Goal: Task Accomplishment & Management: Use online tool/utility

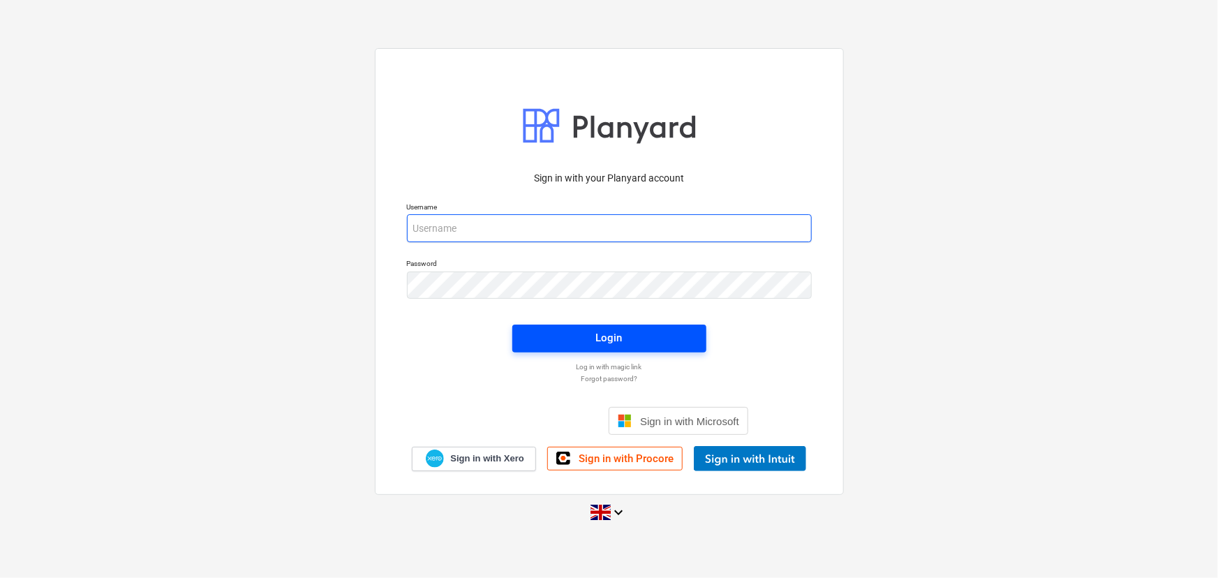
type input "[EMAIL_ADDRESS][DOMAIN_NAME]"
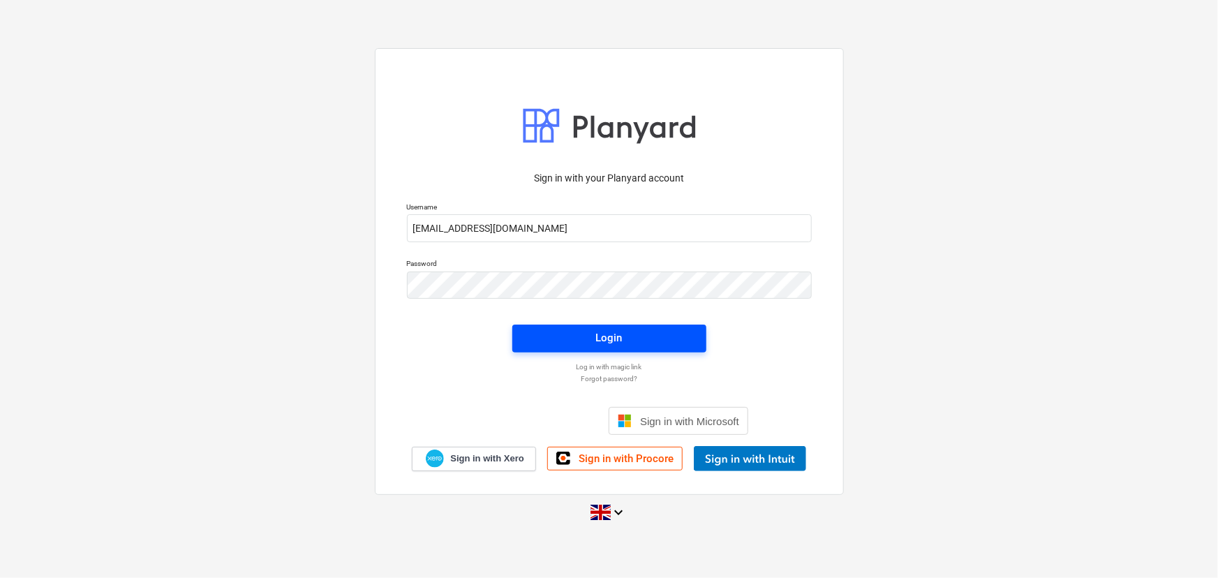
click at [596, 339] on div "Login" at bounding box center [609, 338] width 27 height 18
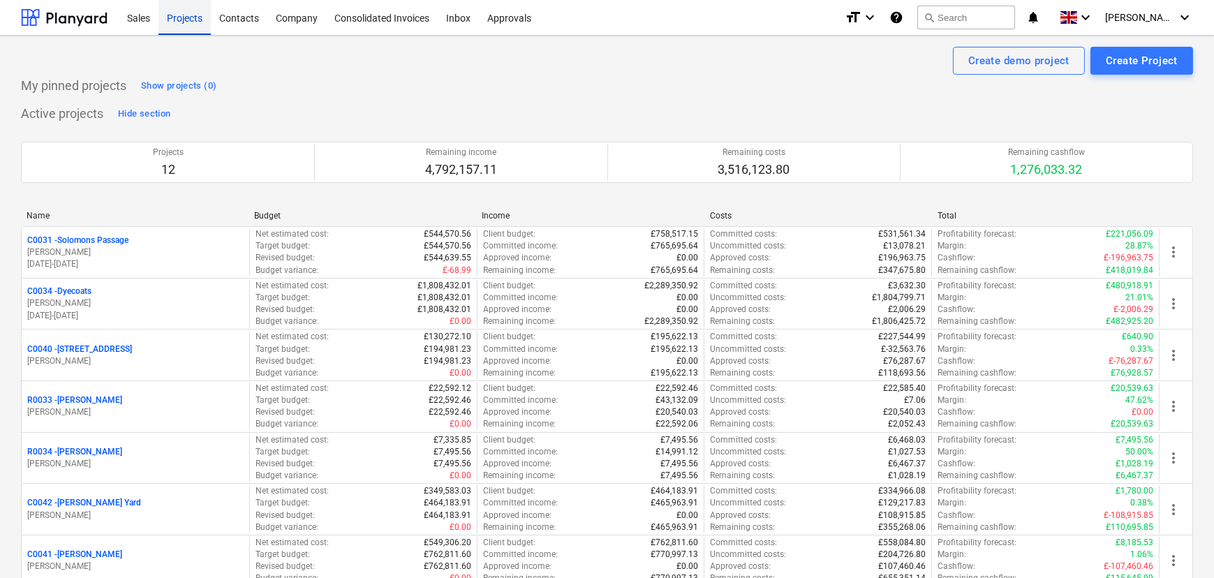
drag, startPoint x: 238, startPoint y: 21, endPoint x: 175, endPoint y: 21, distance: 62.8
click at [238, 21] on div "Contacts" at bounding box center [239, 17] width 57 height 36
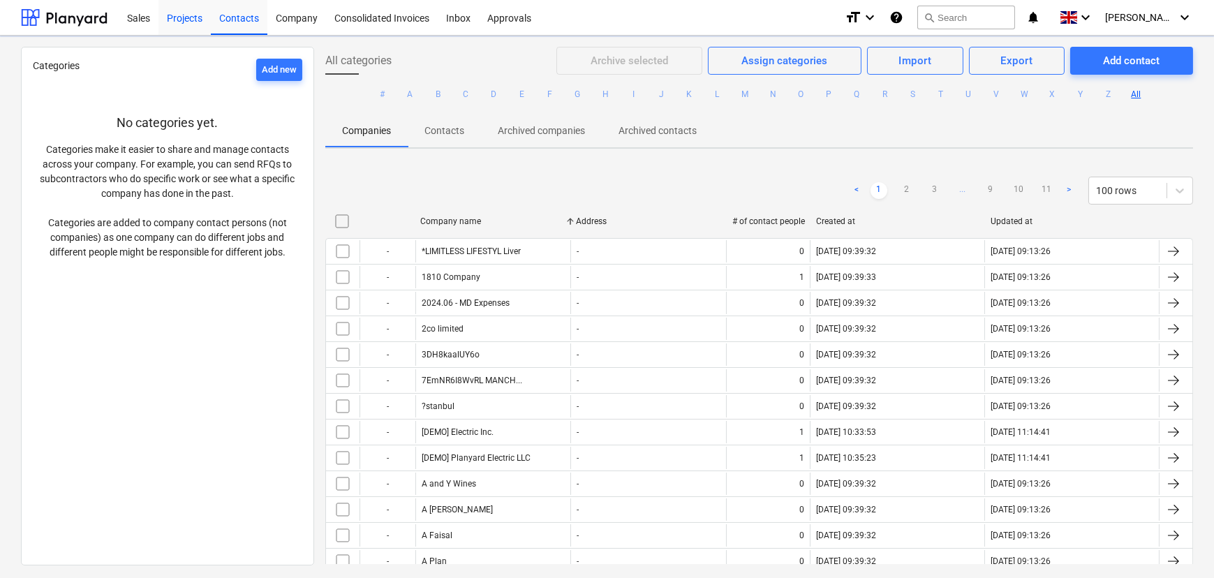
click at [174, 21] on div "Projects" at bounding box center [184, 17] width 52 height 36
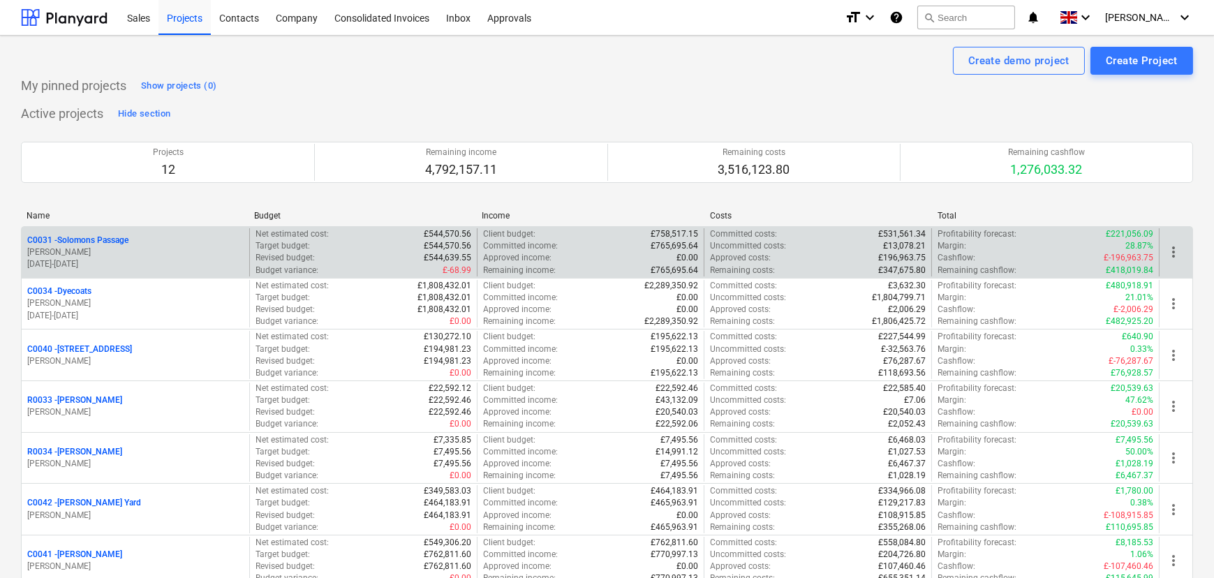
click at [56, 237] on p "C0031 - Solomons Passage" at bounding box center [77, 241] width 101 height 12
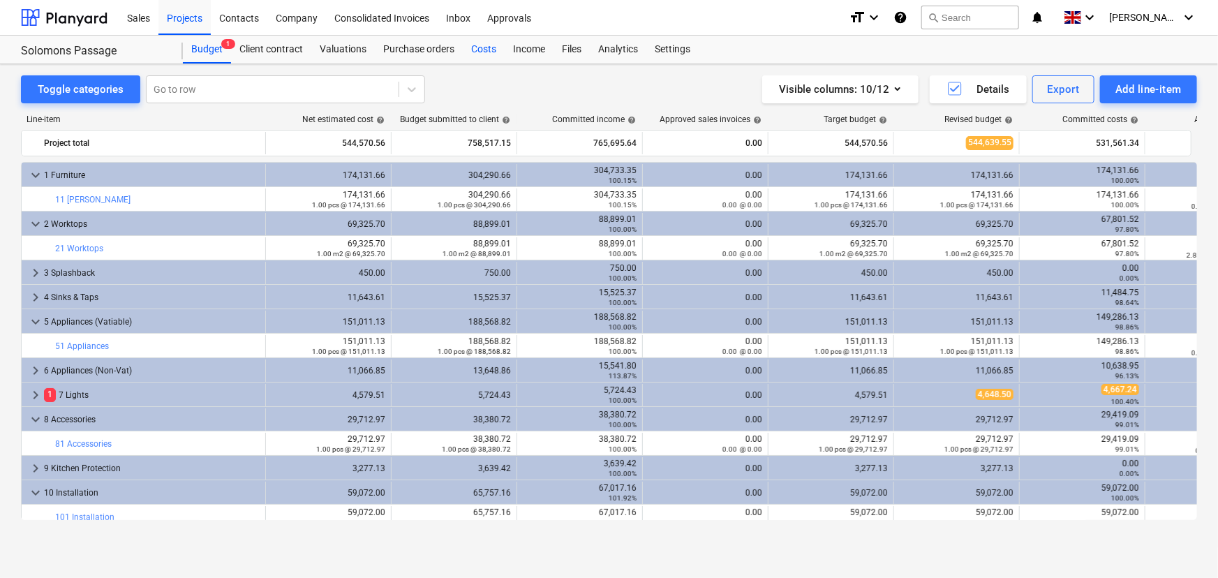
click at [490, 50] on div "Costs" at bounding box center [484, 50] width 42 height 28
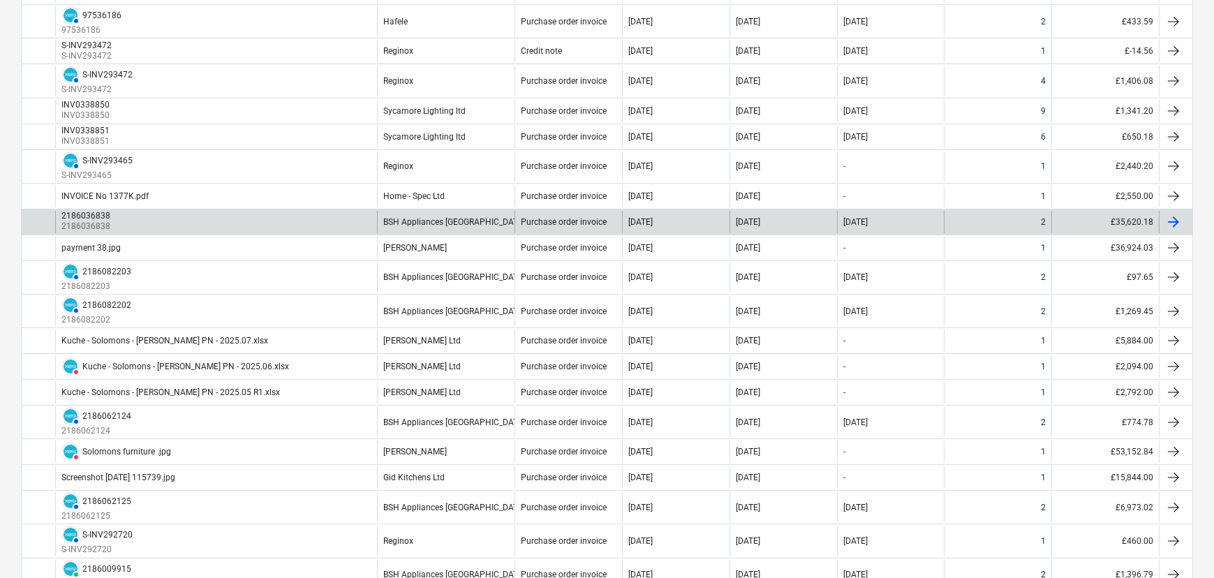
scroll to position [380, 0]
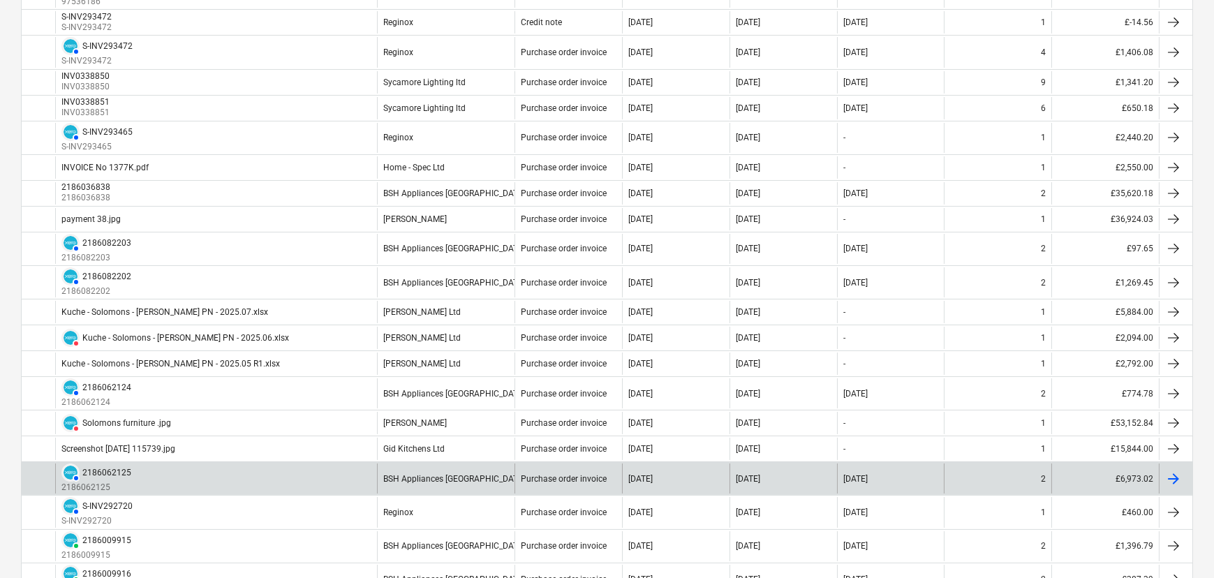
click at [284, 469] on div "AUTHORISED 2186062125 2186062125" at bounding box center [216, 478] width 322 height 30
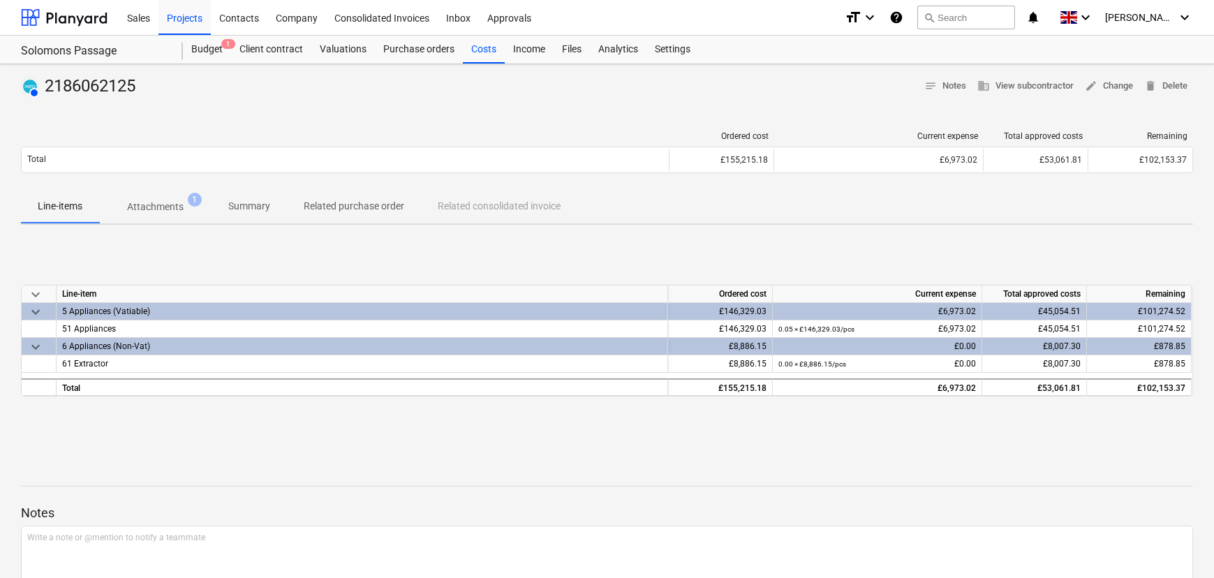
click at [154, 208] on p "Attachments" at bounding box center [155, 207] width 57 height 15
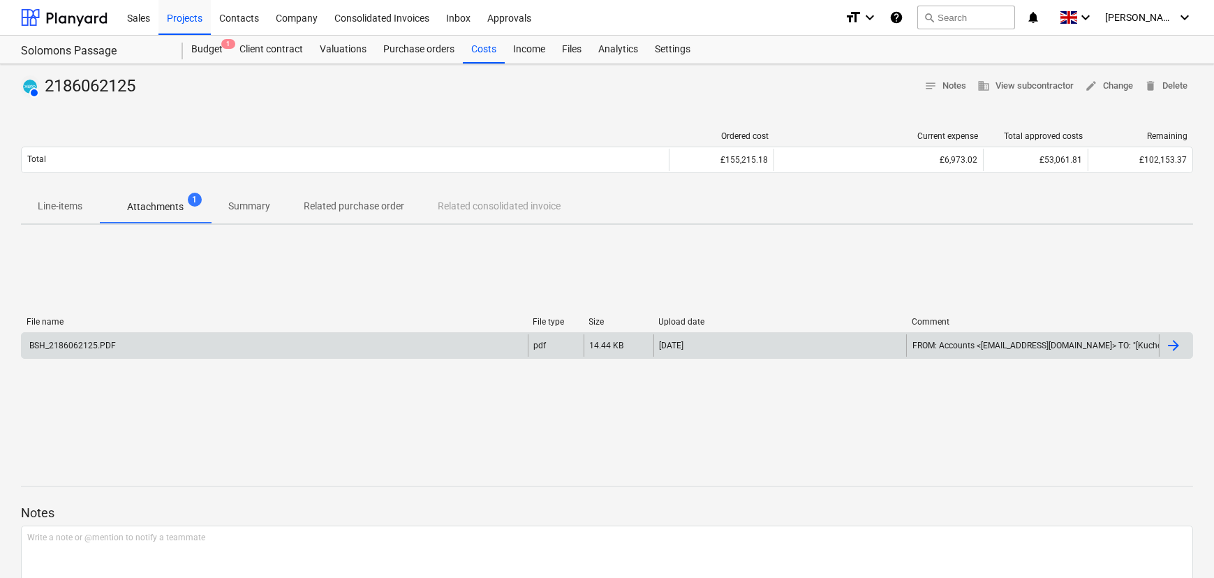
click at [343, 349] on div "BSH_2186062125.PDF" at bounding box center [275, 345] width 506 height 22
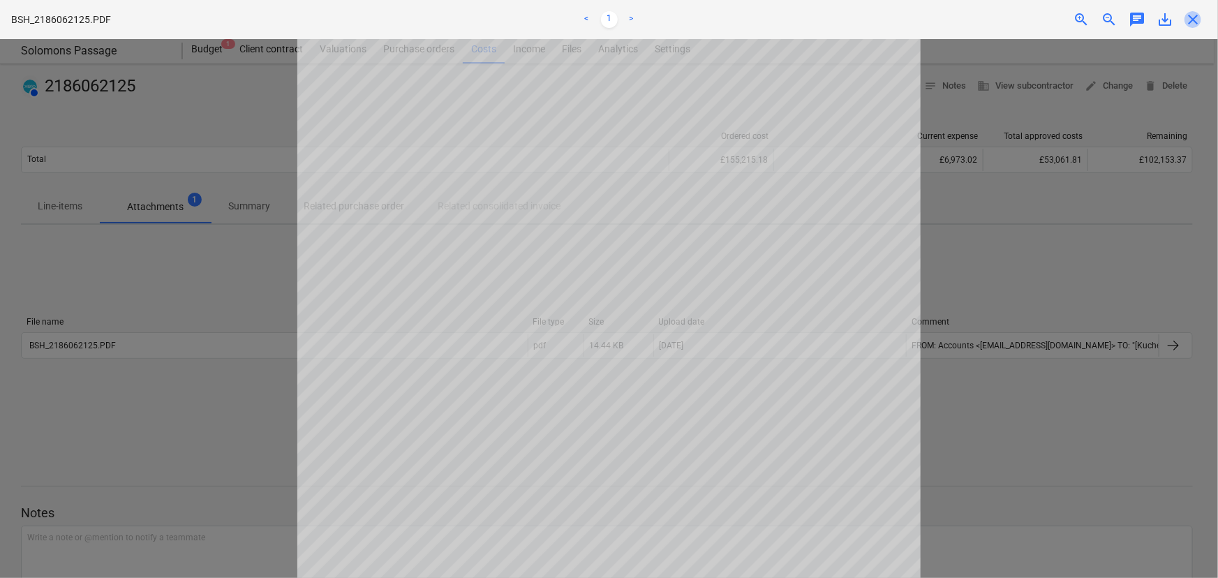
click at [1192, 24] on span "close" at bounding box center [1193, 19] width 17 height 17
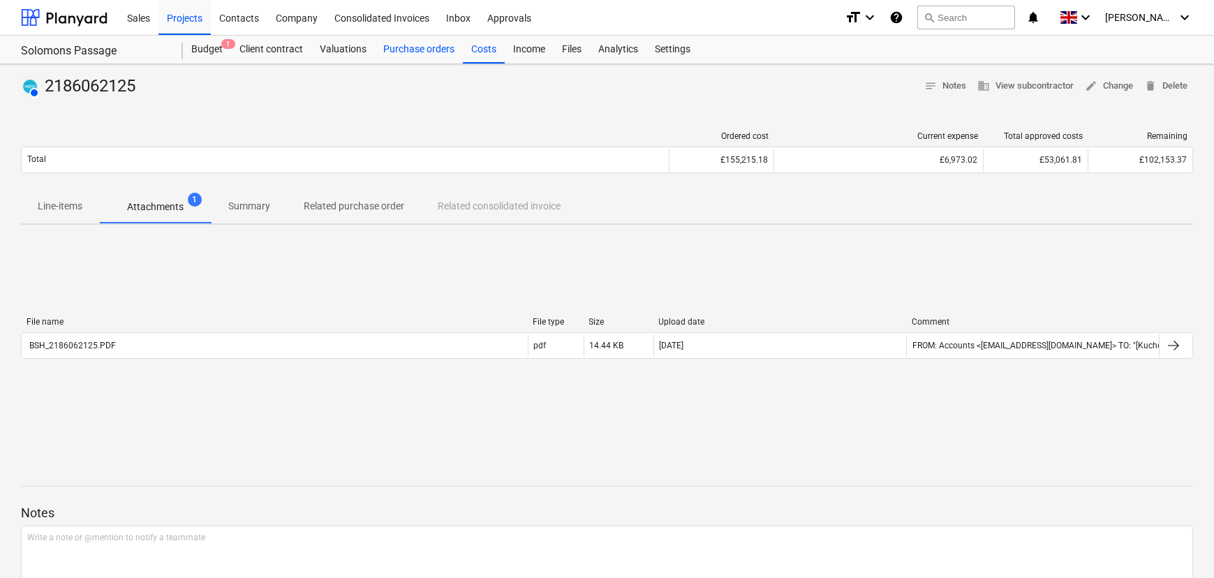
click at [433, 53] on div "Purchase orders" at bounding box center [419, 50] width 88 height 28
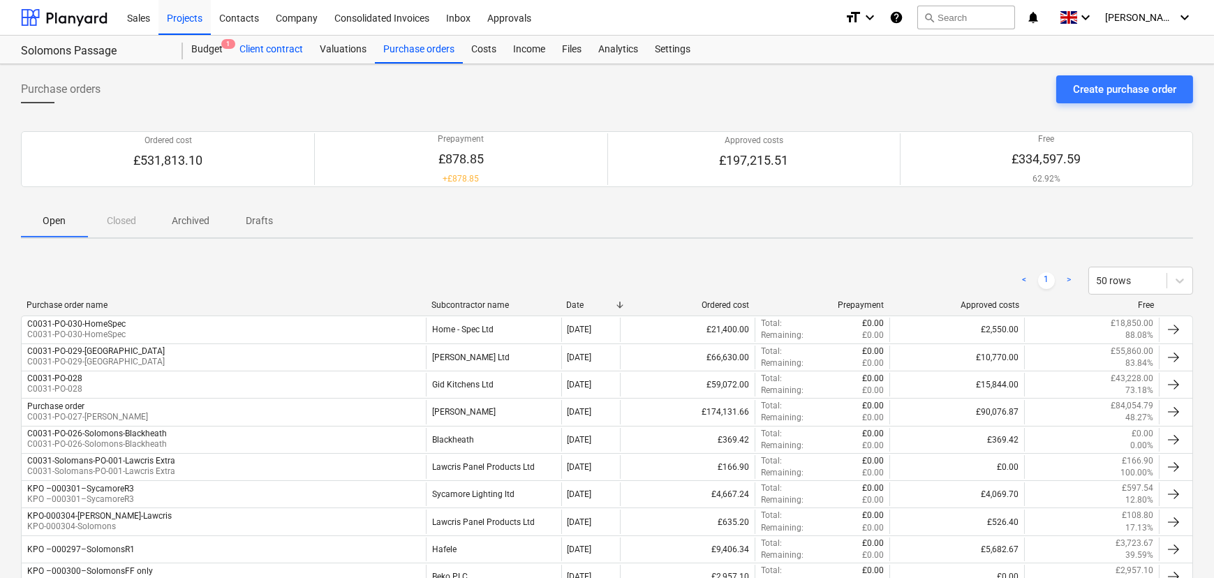
click at [264, 58] on div "Client contract" at bounding box center [271, 50] width 80 height 28
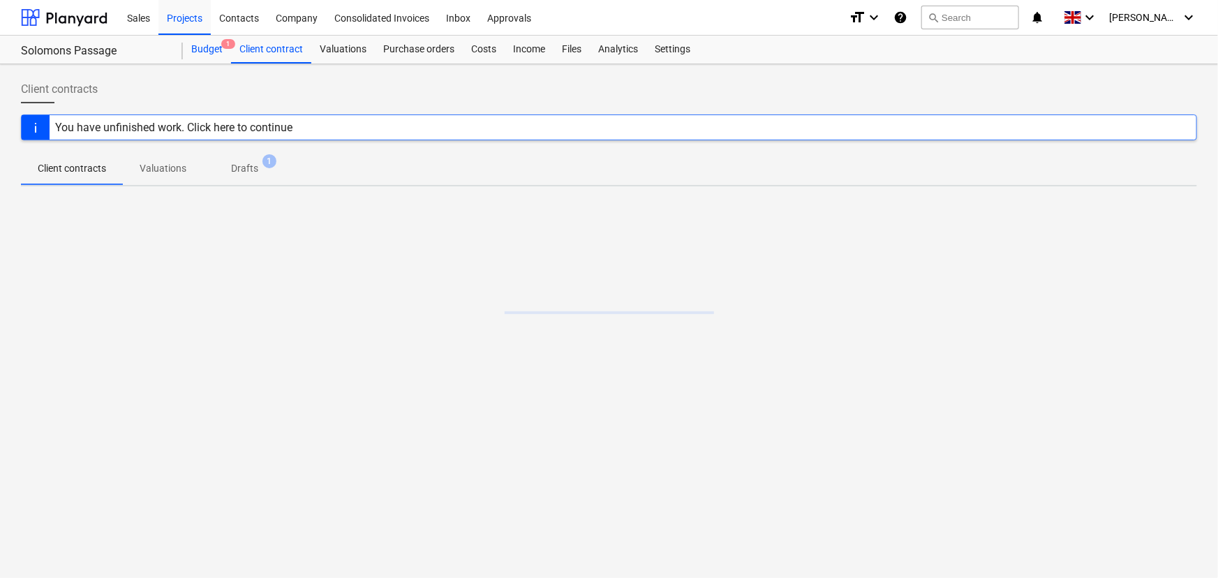
click at [218, 52] on div "Budget 1" at bounding box center [207, 50] width 48 height 28
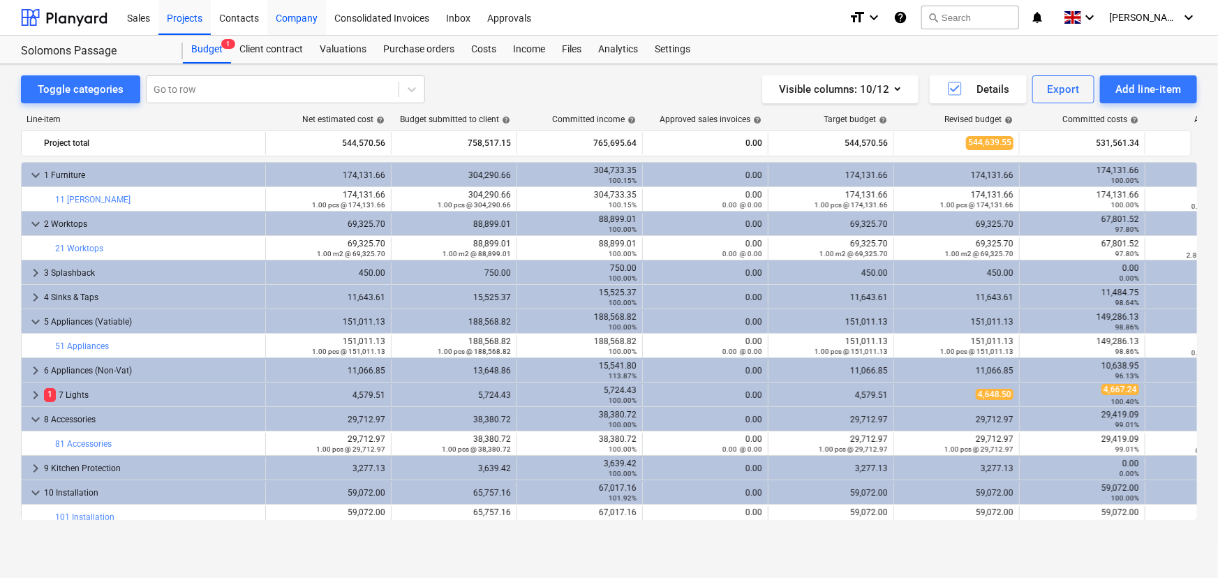
click at [291, 16] on div "Company" at bounding box center [296, 17] width 59 height 36
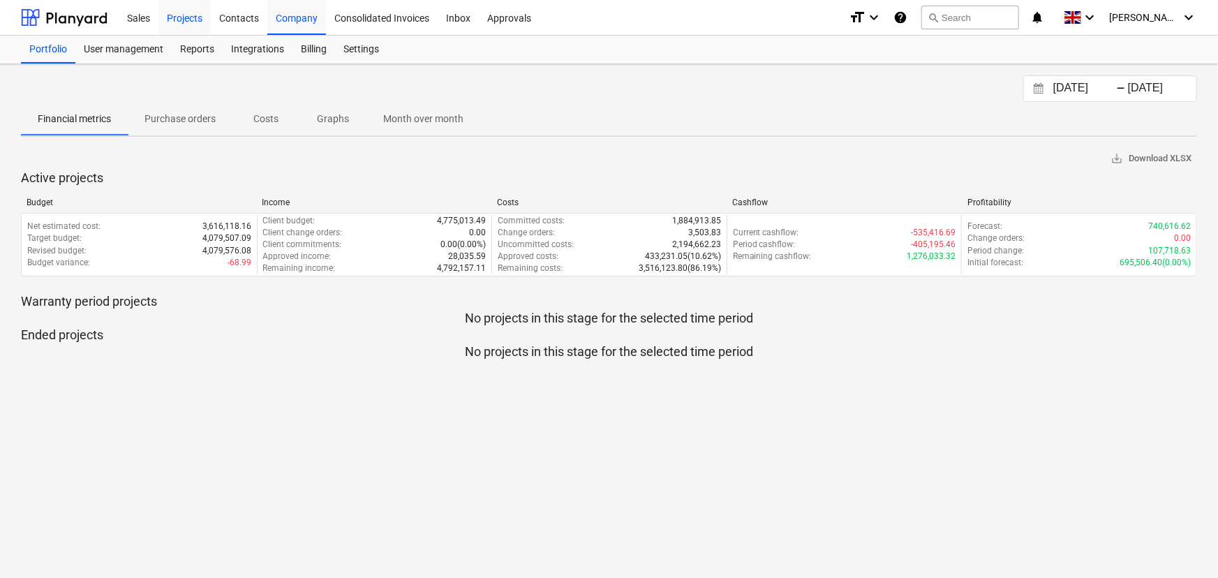
click at [181, 7] on div "Projects" at bounding box center [184, 17] width 52 height 36
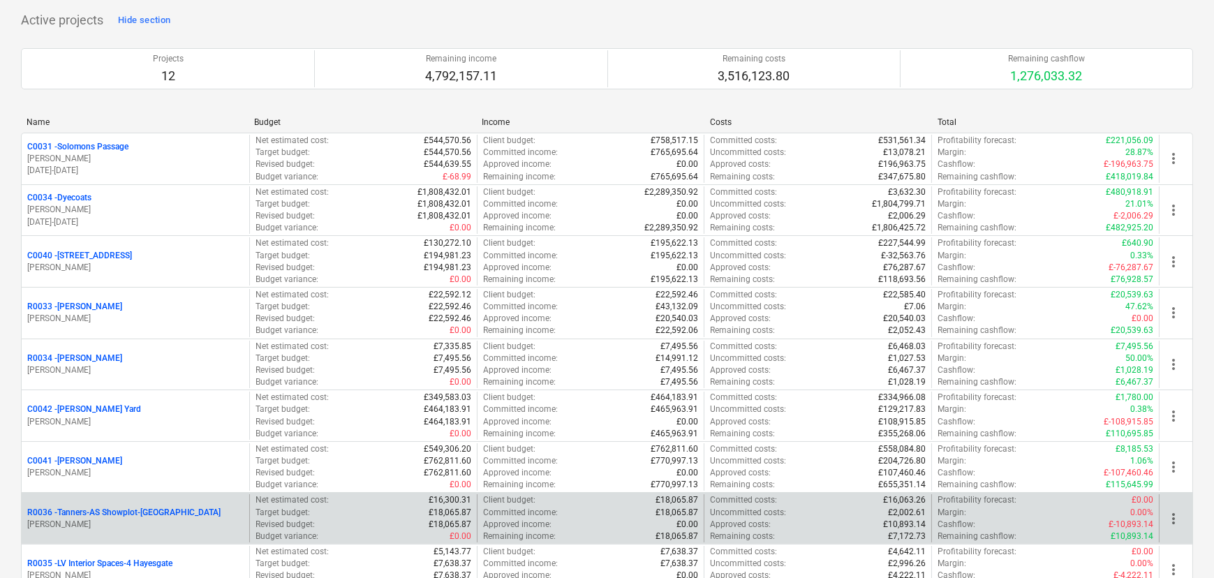
scroll to position [376, 0]
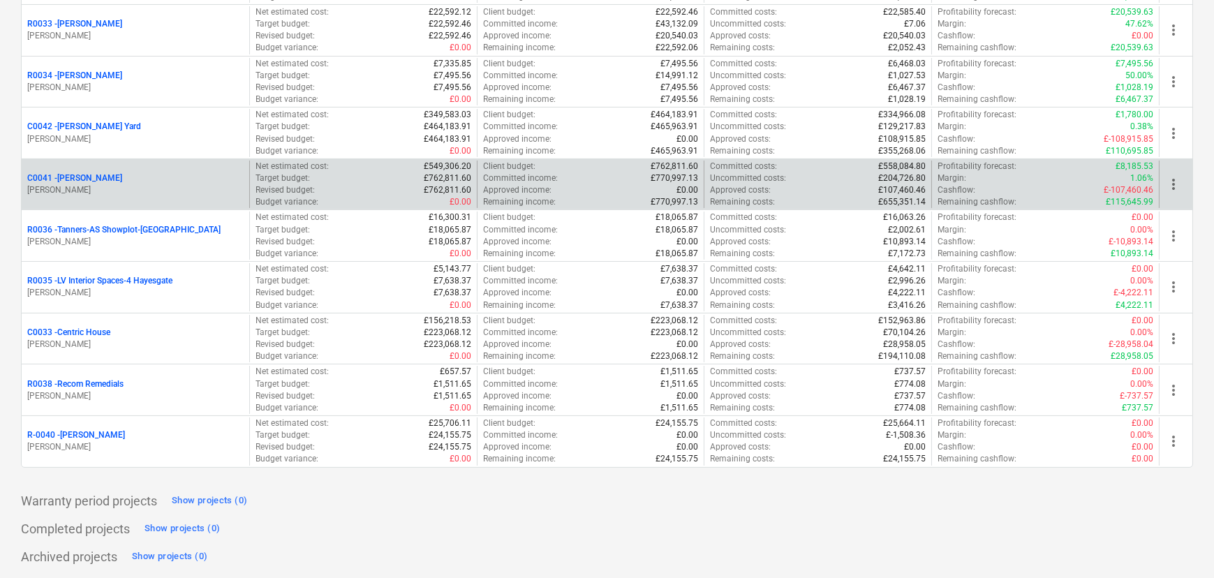
click at [77, 179] on p "C0041 - [PERSON_NAME]" at bounding box center [74, 178] width 95 height 12
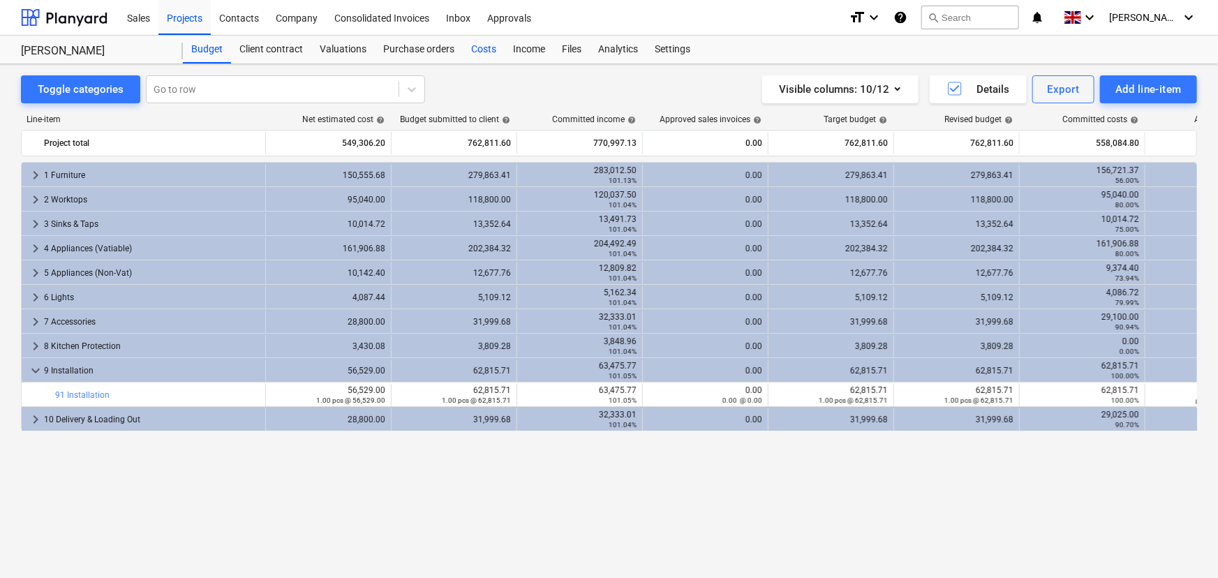
click at [473, 44] on div "Costs" at bounding box center [484, 50] width 42 height 28
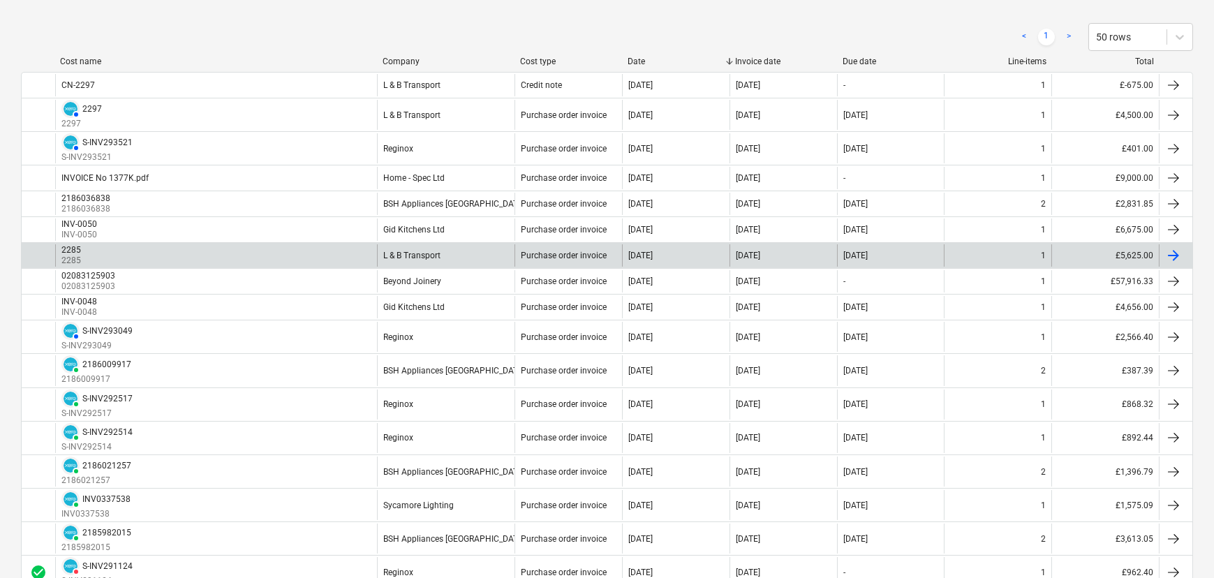
scroll to position [190, 0]
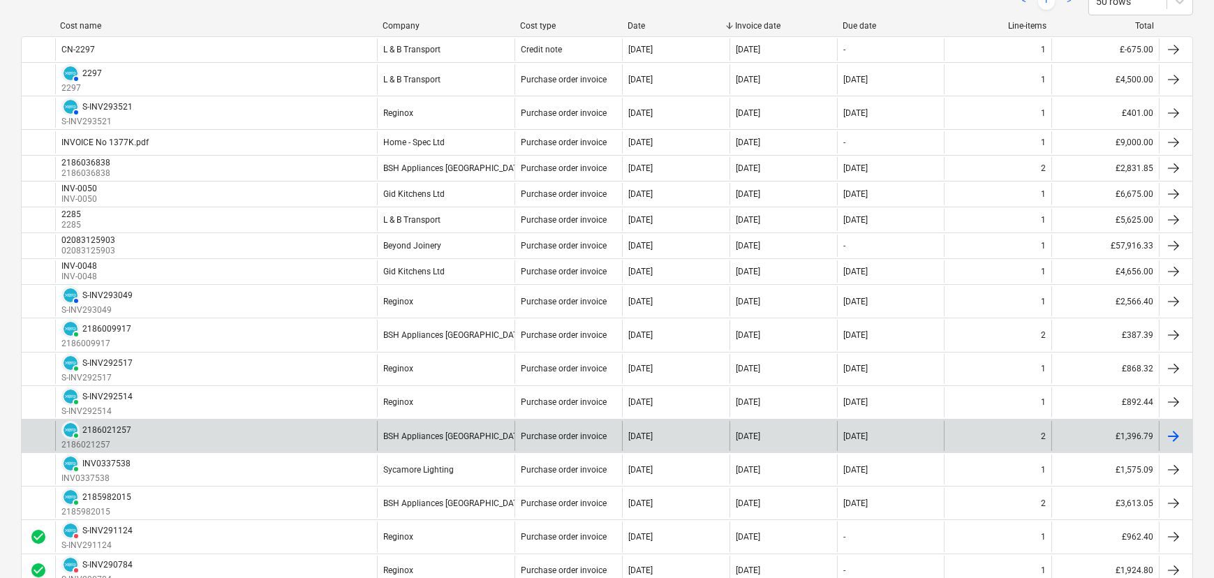
click at [237, 426] on div "PAID 2186021257 2186021257" at bounding box center [216, 436] width 322 height 30
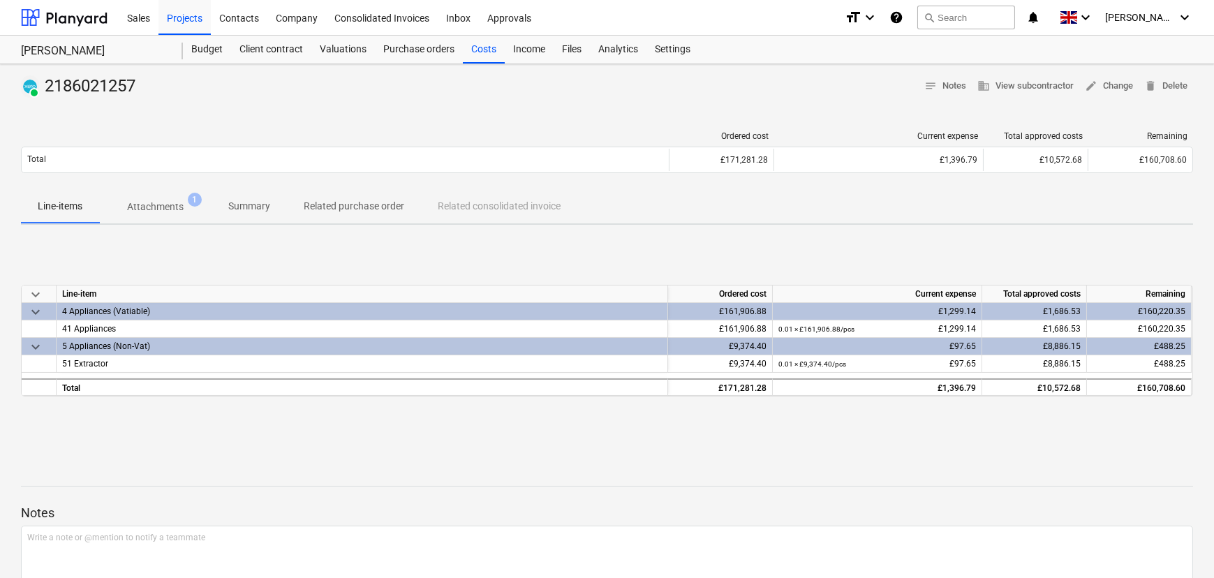
drag, startPoint x: 154, startPoint y: 204, endPoint x: 181, endPoint y: 209, distance: 27.8
click at [157, 205] on p "Attachments" at bounding box center [155, 207] width 57 height 15
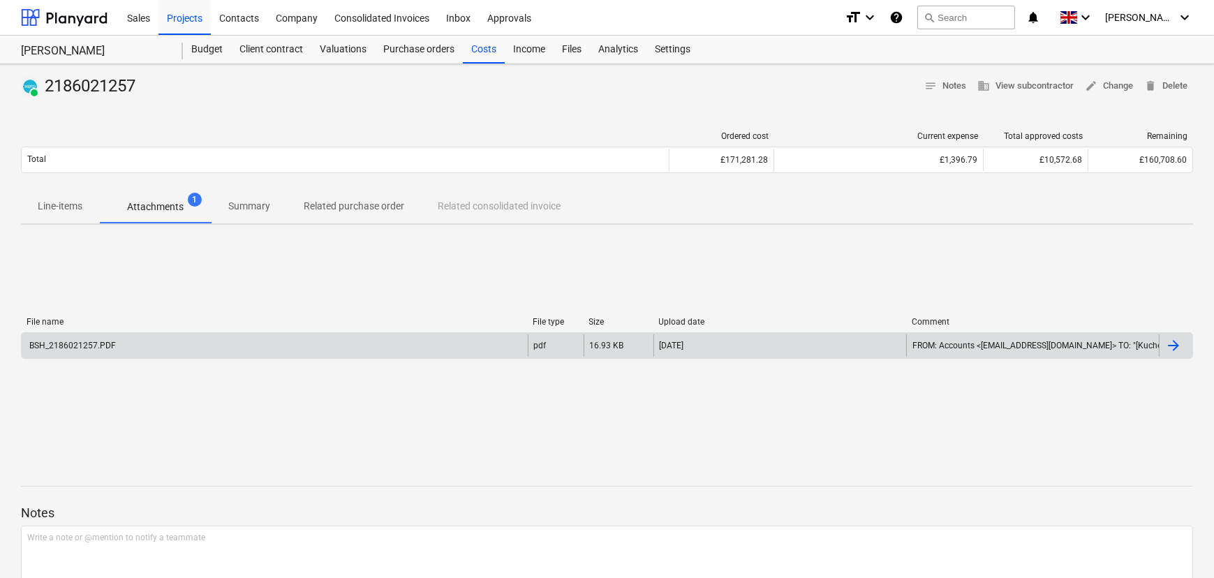
click at [389, 342] on div "BSH_2186021257.PDF" at bounding box center [275, 345] width 506 height 22
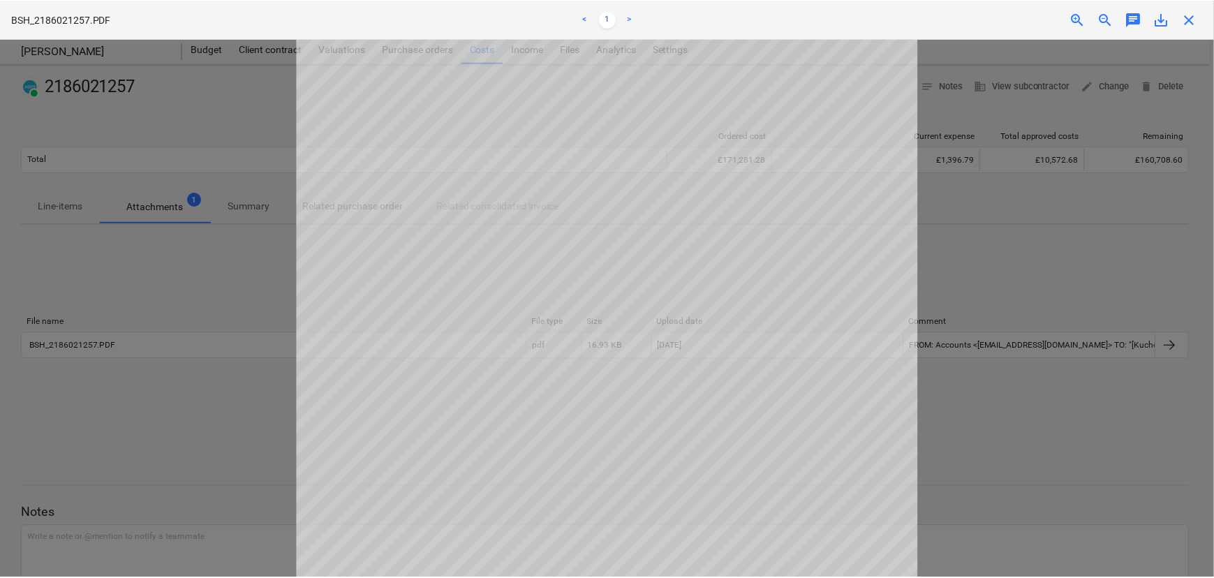
scroll to position [253, 0]
click at [1196, 26] on span "close" at bounding box center [1193, 19] width 17 height 17
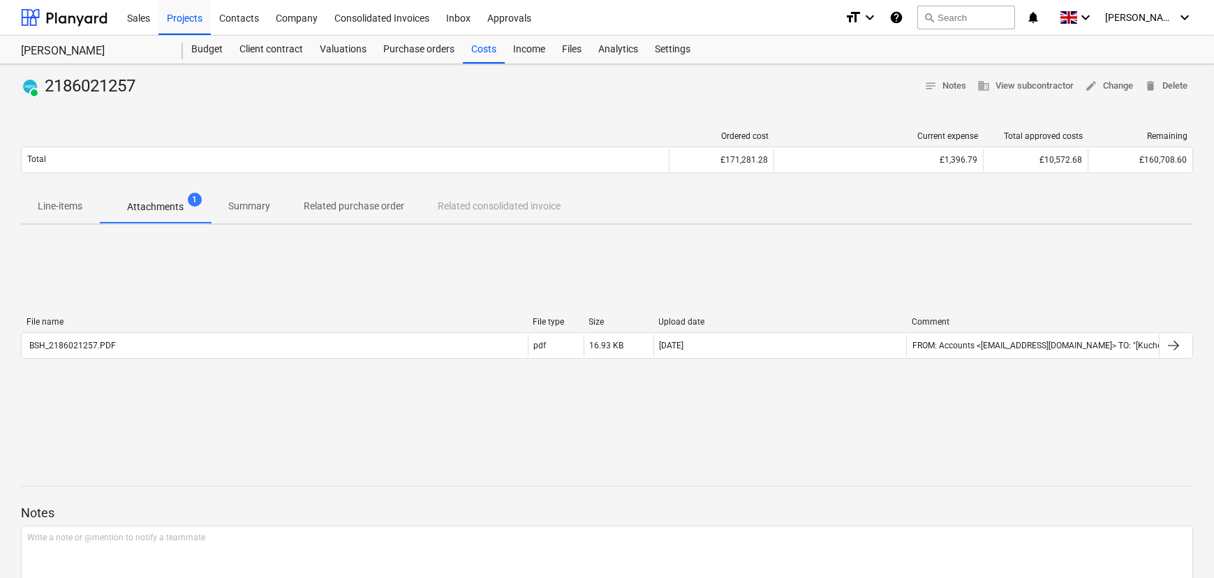
click at [75, 214] on p "Line-items" at bounding box center [60, 206] width 45 height 15
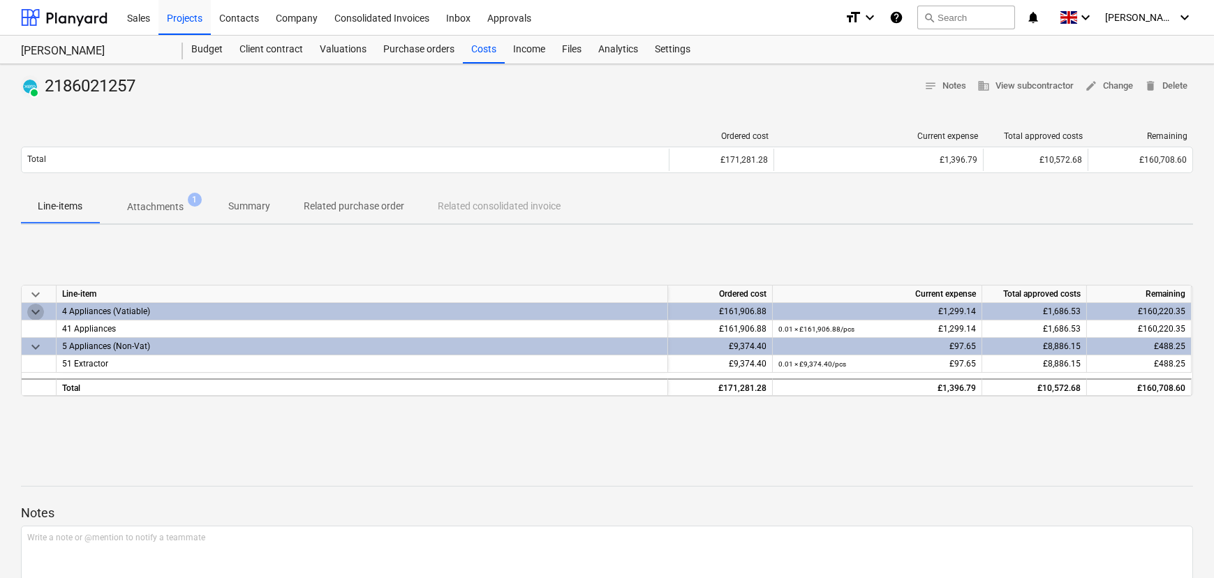
click at [34, 314] on span "keyboard_arrow_down" at bounding box center [35, 312] width 17 height 17
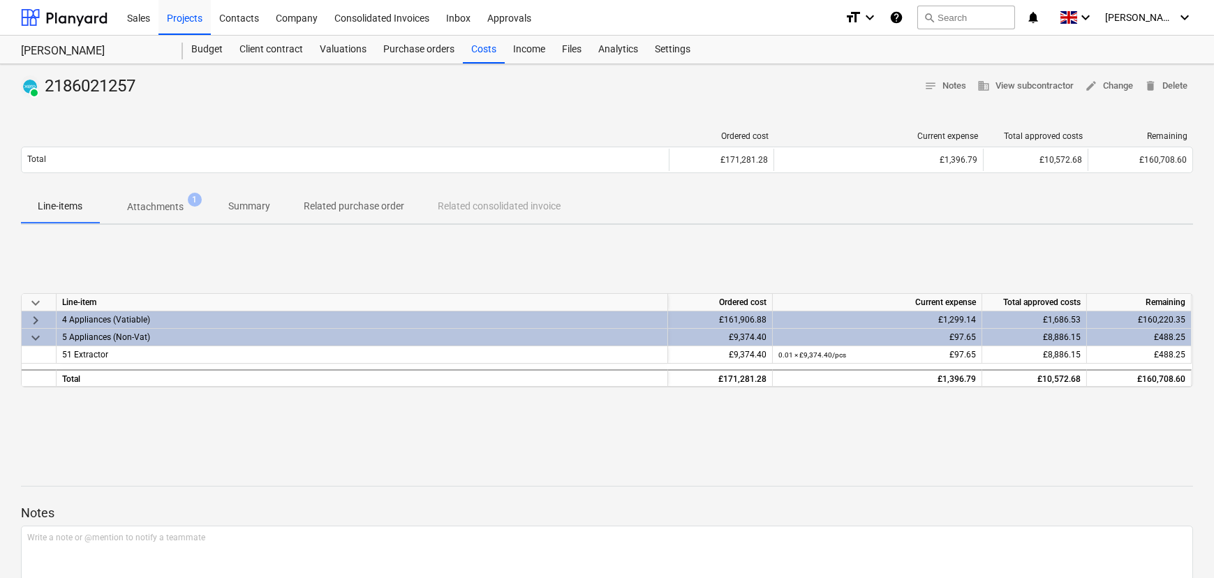
click at [32, 318] on span "keyboard_arrow_right" at bounding box center [35, 320] width 17 height 17
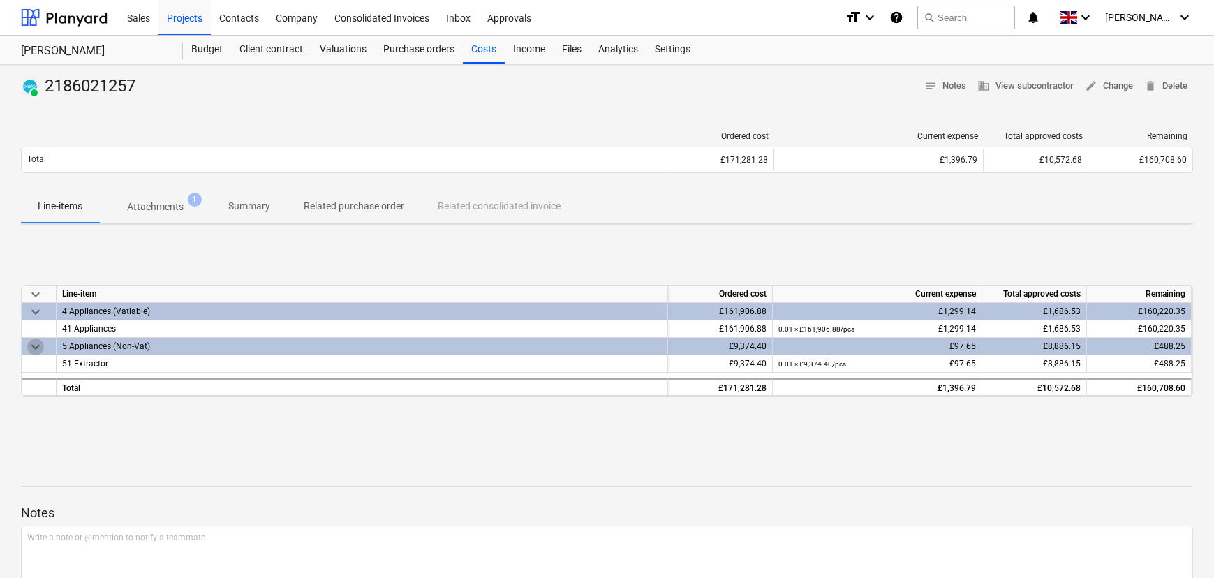
click at [32, 347] on span "keyboard_arrow_down" at bounding box center [35, 347] width 17 height 17
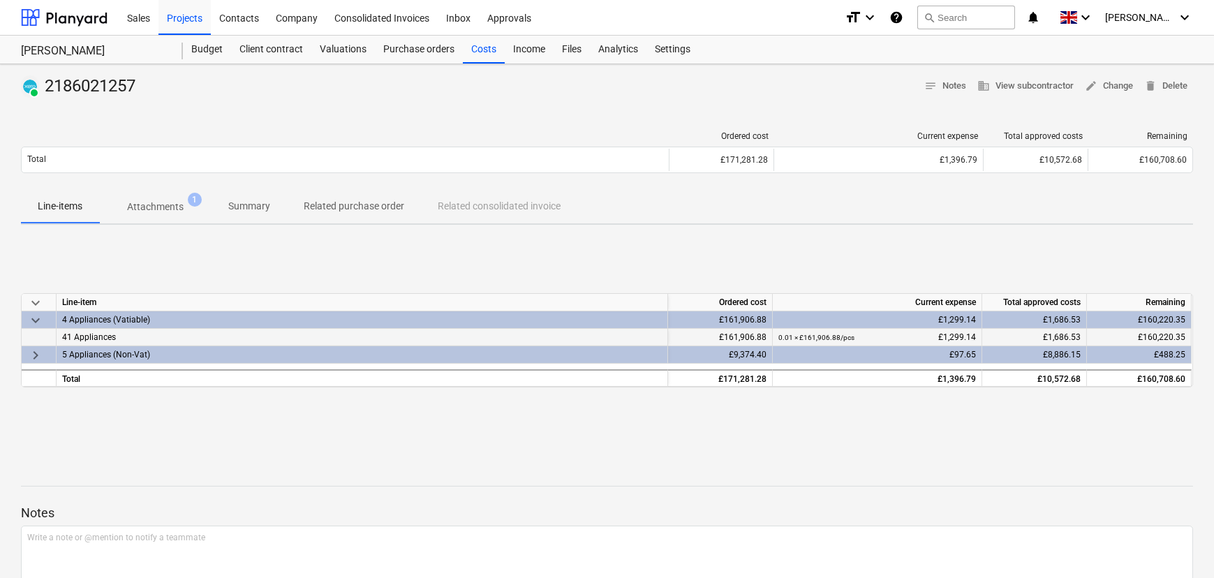
click at [112, 341] on div "41 Appliances" at bounding box center [362, 337] width 611 height 17
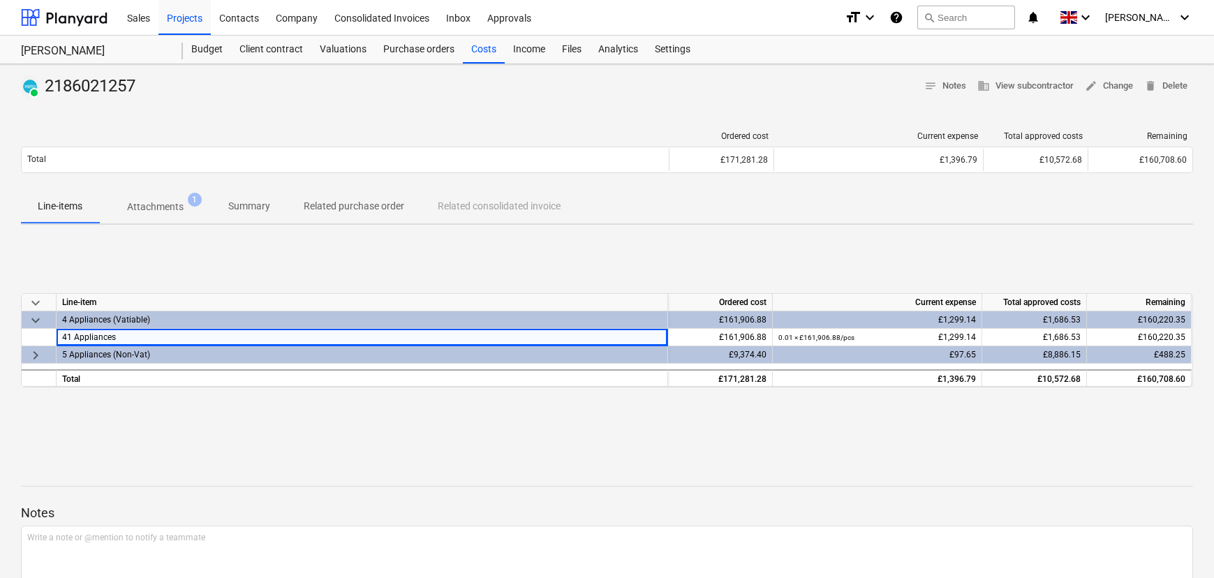
click at [89, 327] on div "4 Appliances (Vatiable)" at bounding box center [362, 319] width 600 height 17
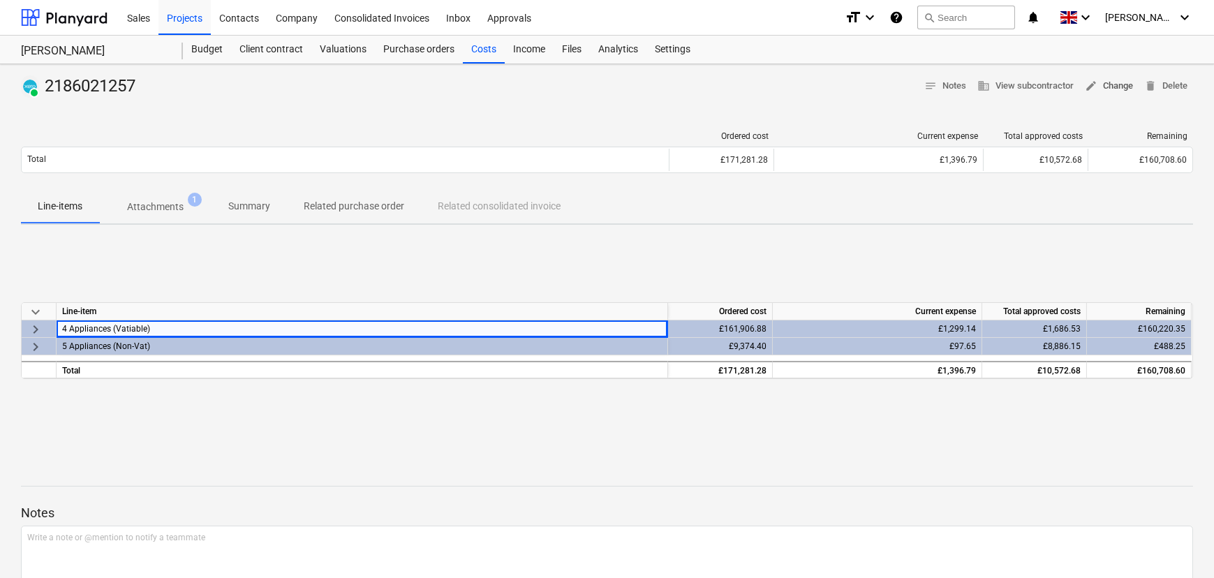
click at [1108, 86] on span "edit Change" at bounding box center [1109, 86] width 48 height 16
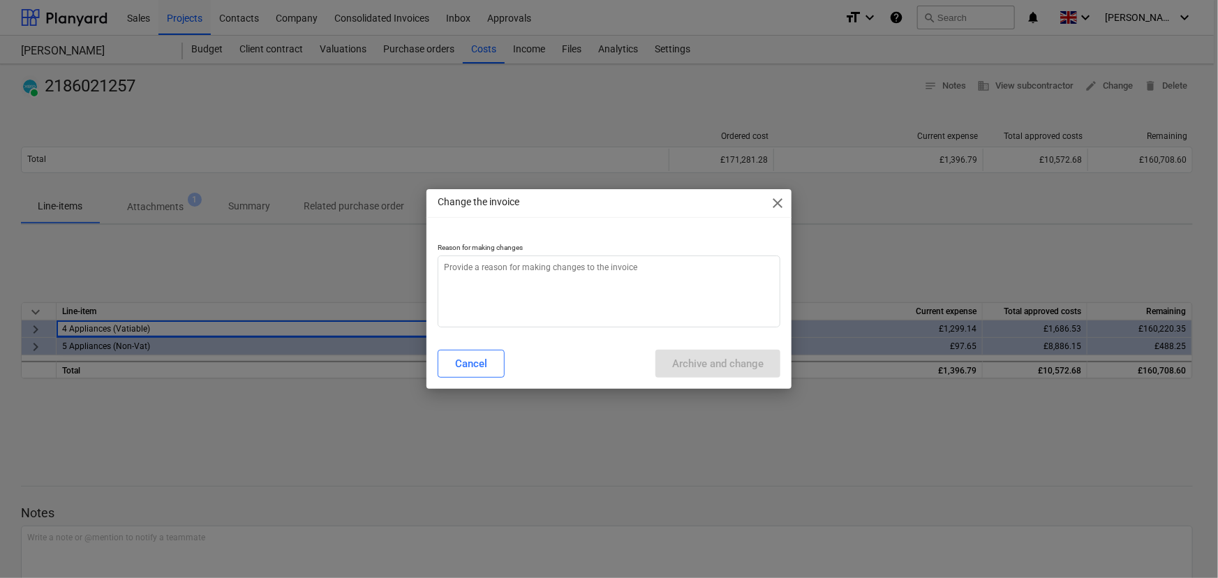
type textarea "x"
click at [653, 313] on textarea at bounding box center [609, 291] width 343 height 72
type textarea "a"
type textarea "x"
type textarea "am"
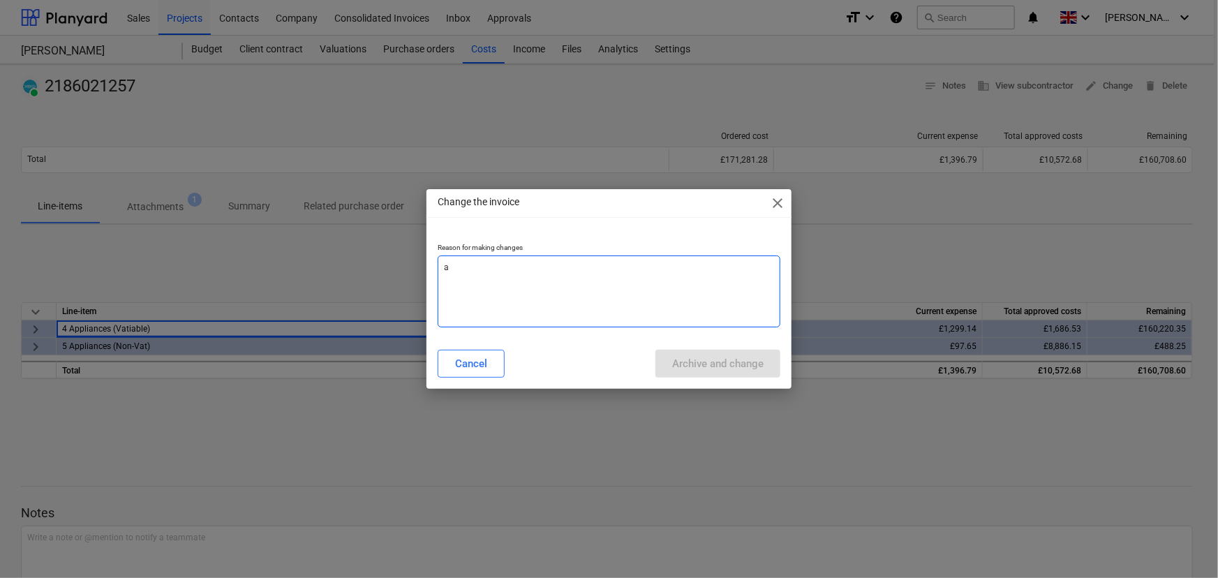
type textarea "x"
type textarea "ame"
type textarea "x"
type textarea "[MEDICAL_DATA]"
type textarea "x"
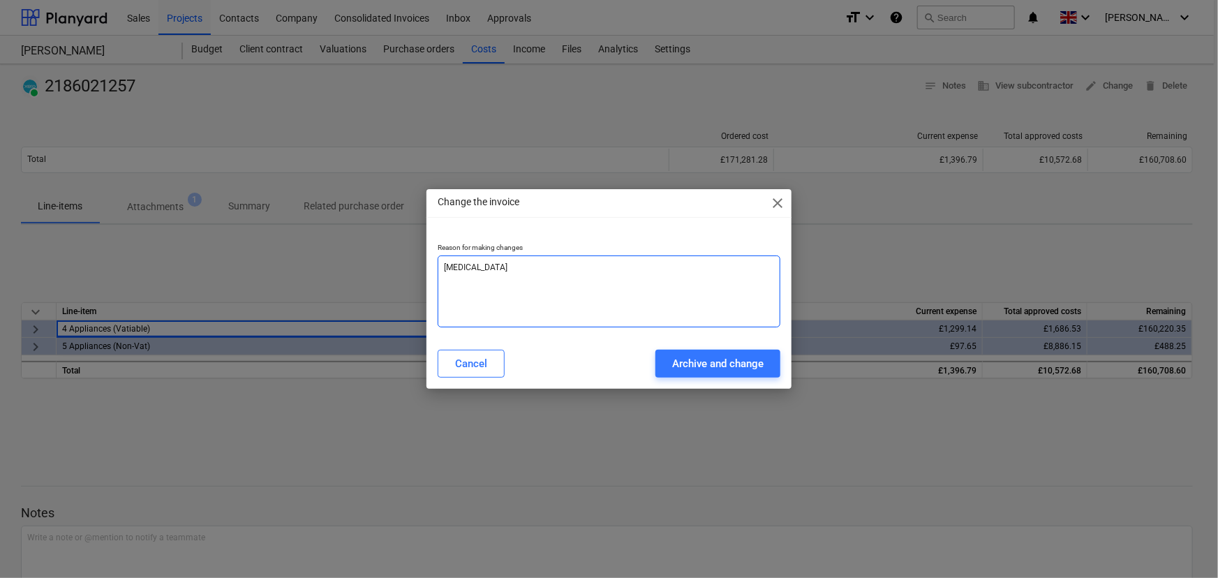
type textarea "amend"
type textarea "x"
type textarea "amend"
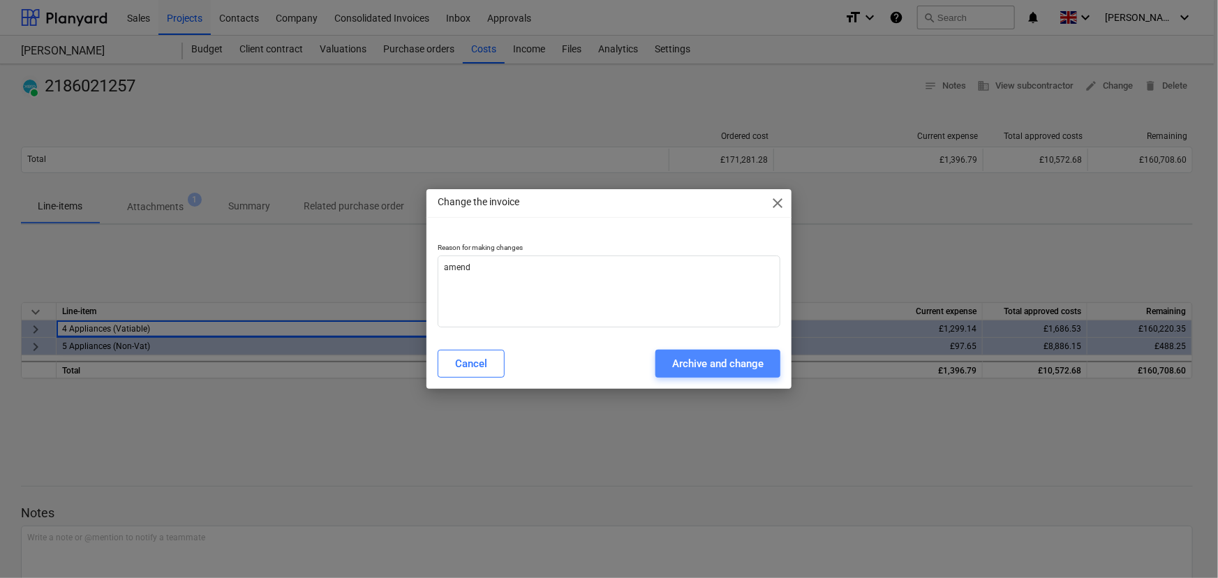
click at [744, 369] on div "Archive and change" at bounding box center [717, 364] width 91 height 18
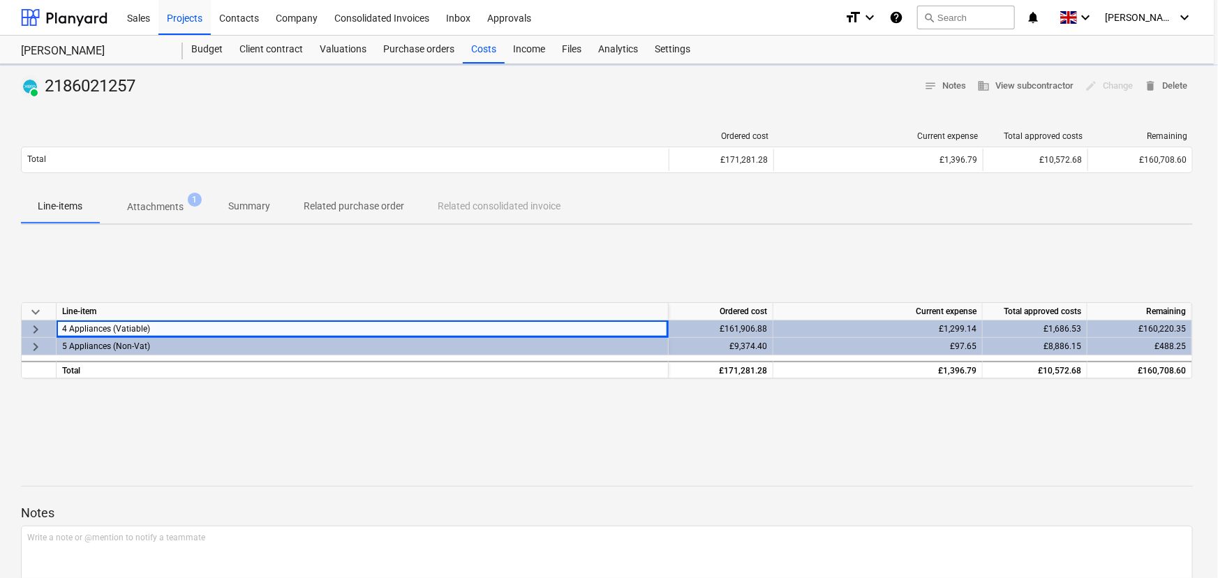
type textarea "x"
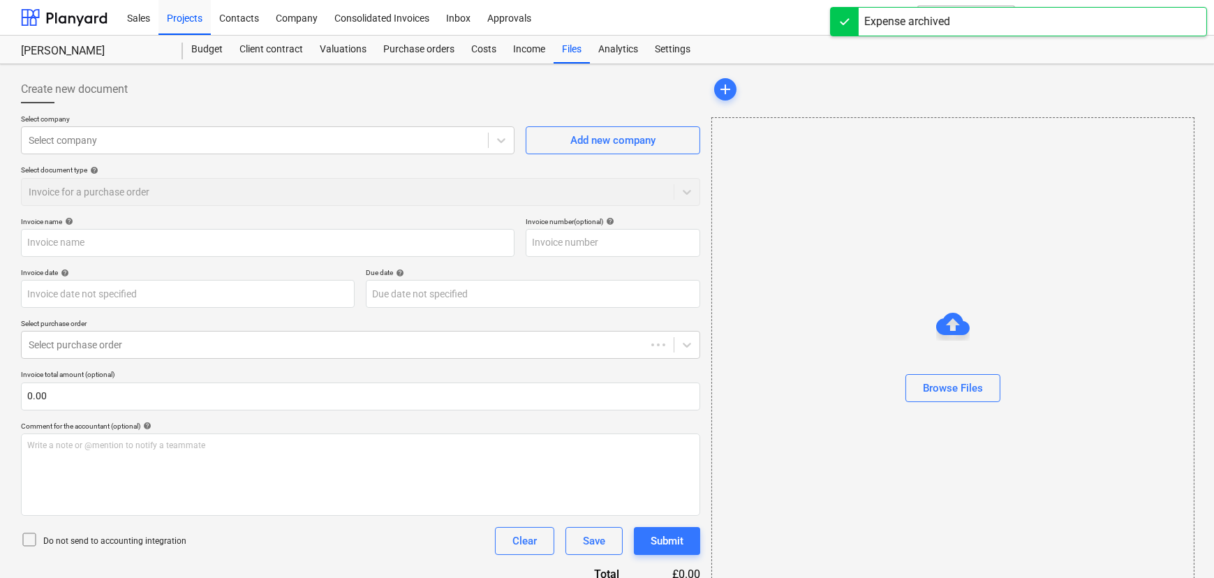
type input "2186021257"
type input "[DATE]"
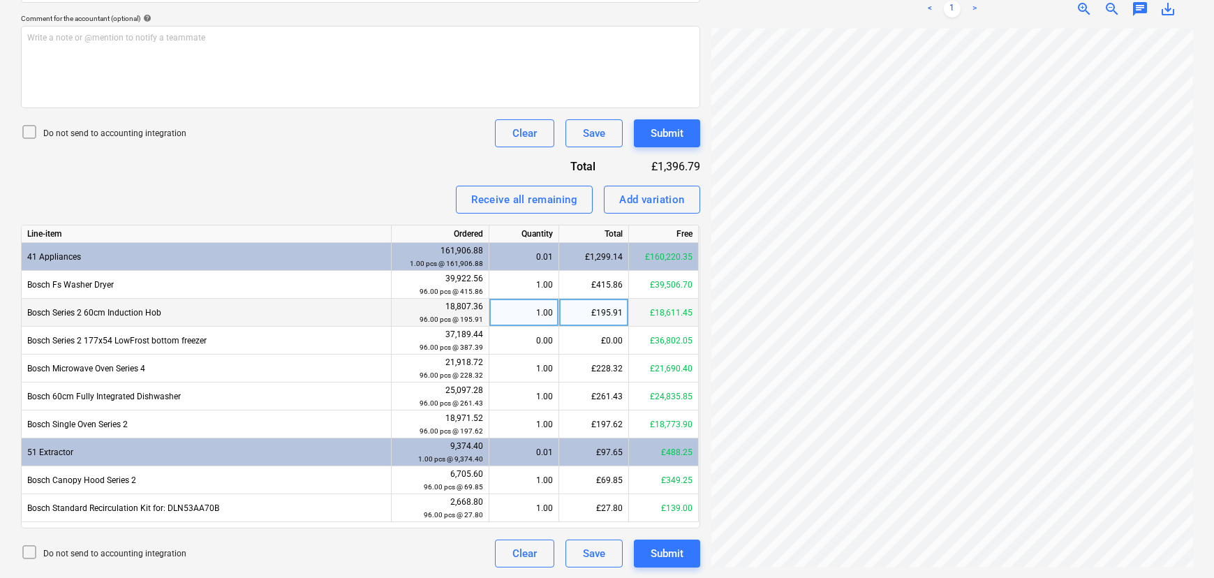
scroll to position [239, 114]
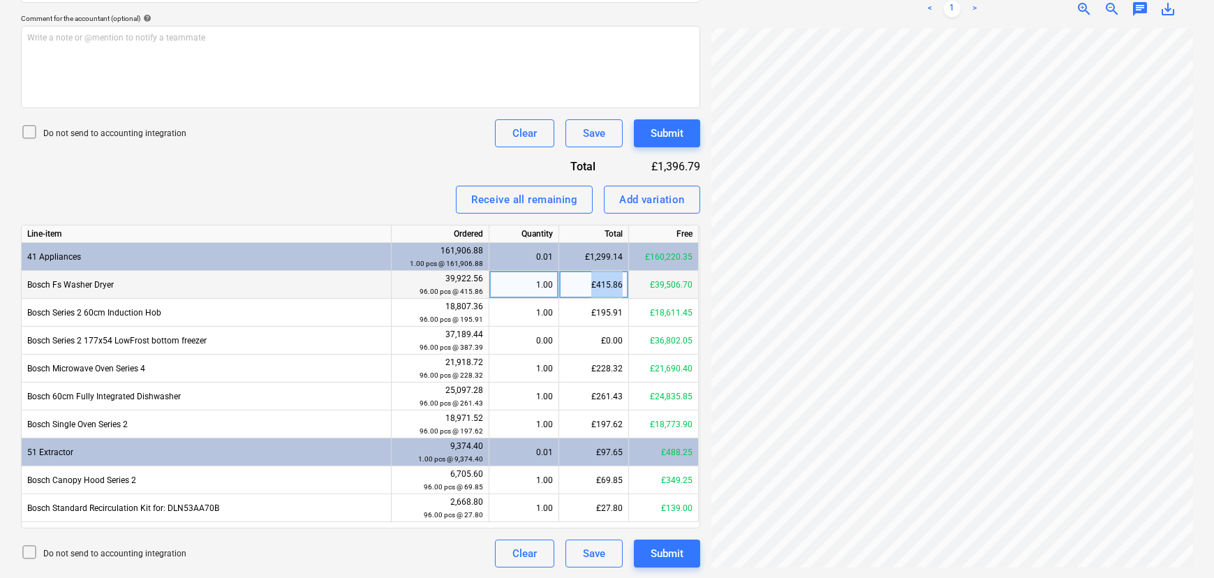
drag, startPoint x: 590, startPoint y: 282, endPoint x: 633, endPoint y: 286, distance: 43.5
click at [0, 0] on div "Bosch Fs Washer Dryer 39,922.56 96.00 pcs @ 415.86 1.00 £415.86 £39,506.70" at bounding box center [0, 0] width 0 height 0
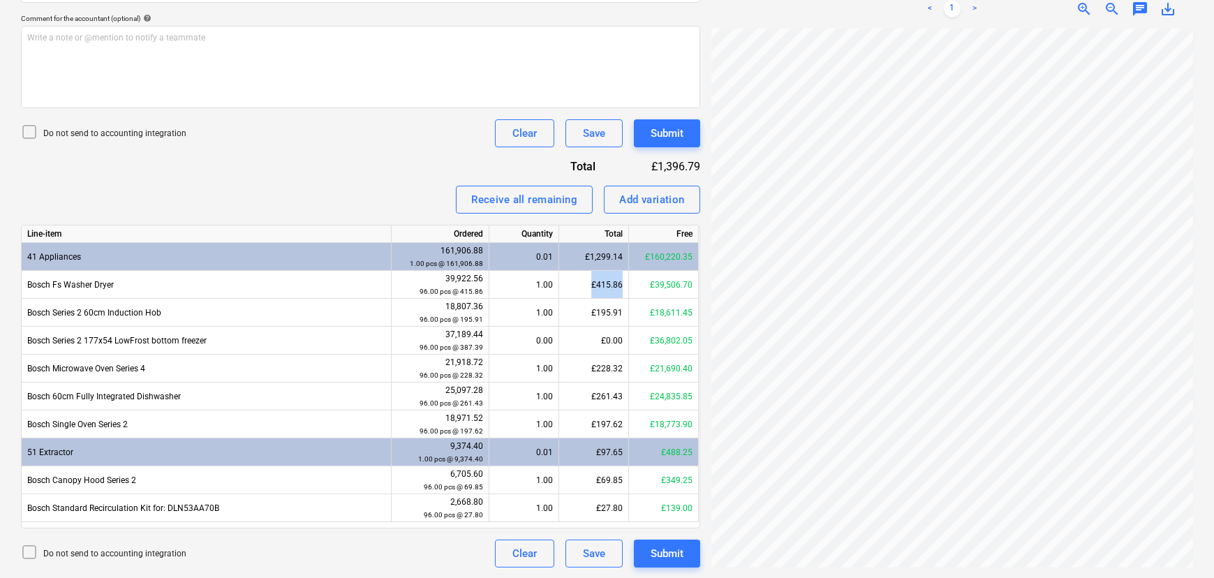
scroll to position [220, 94]
